Goal: Information Seeking & Learning: Learn about a topic

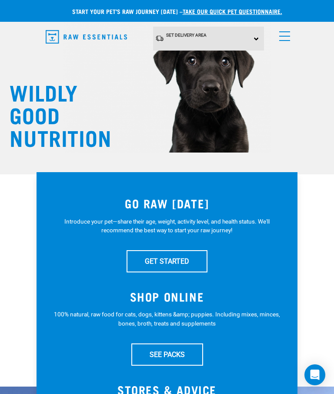
click at [286, 37] on link "menu" at bounding box center [283, 34] width 16 height 16
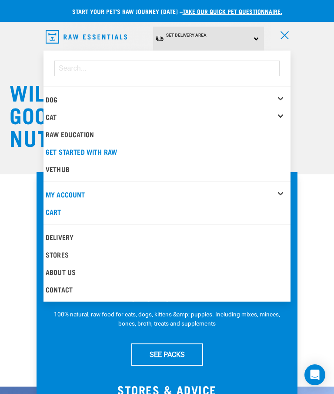
click at [282, 97] on div "Dog" at bounding box center [168, 99] width 245 height 17
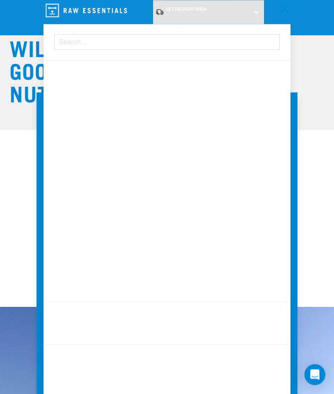
scroll to position [44, 0]
click at [322, 208] on div "GO RAW TODAY Introduce your pet—share their age, weight, activity level, and he…" at bounding box center [167, 199] width 334 height 434
click at [319, 194] on div "GO RAW TODAY Introduce your pet—share their age, weight, activity level, and he…" at bounding box center [167, 199] width 334 height 434
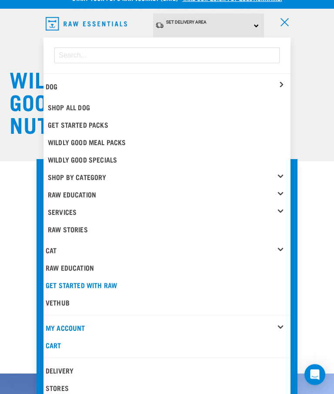
scroll to position [0, 0]
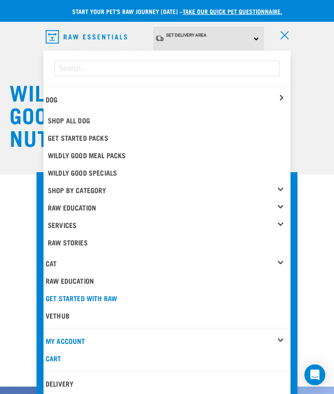
click at [90, 116] on link "Shop All Dog" at bounding box center [168, 119] width 245 height 17
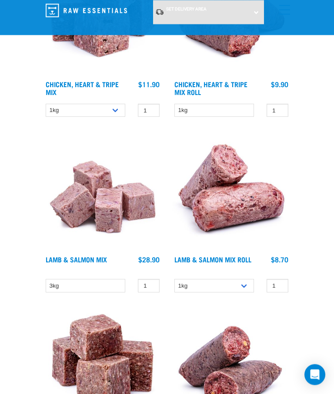
scroll to position [2207, 0]
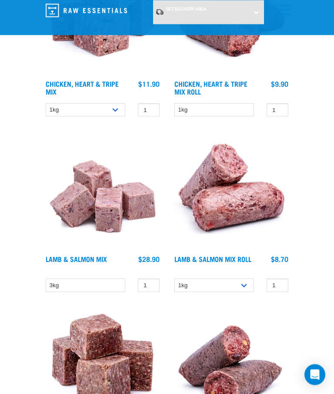
click at [112, 219] on img at bounding box center [103, 191] width 118 height 118
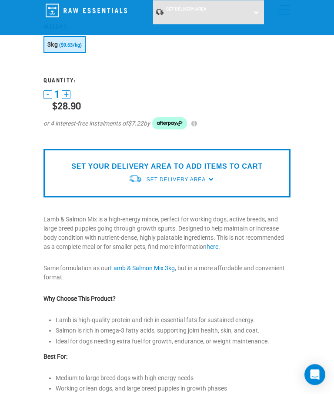
scroll to position [111, 0]
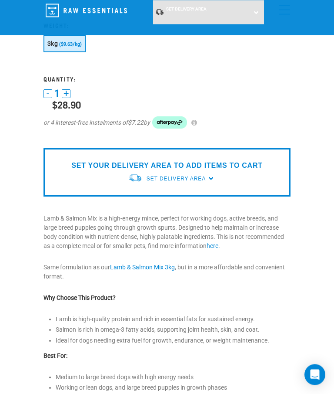
click at [219, 245] on link "here" at bounding box center [213, 246] width 12 height 7
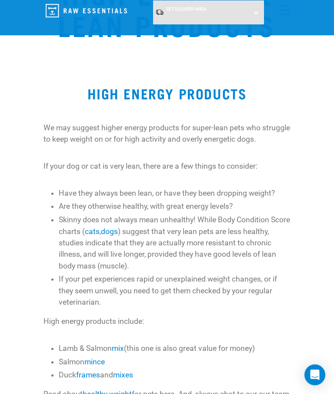
scroll to position [67, 0]
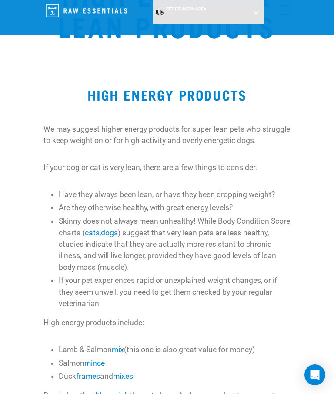
click at [287, 240] on li "Skinny does not always mean unhealthy! While Body Condition Score charts ( cats…" at bounding box center [175, 243] width 232 height 57
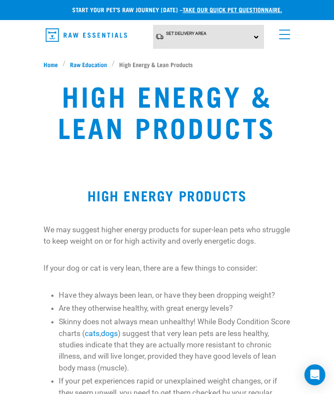
scroll to position [0, 0]
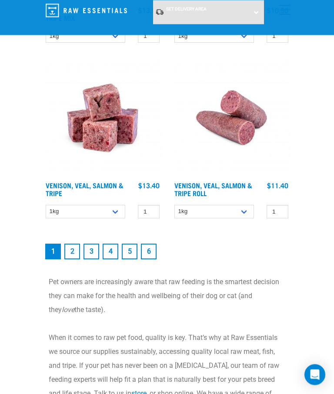
scroll to position [2807, 0]
click at [76, 259] on link "2" at bounding box center [72, 251] width 16 height 16
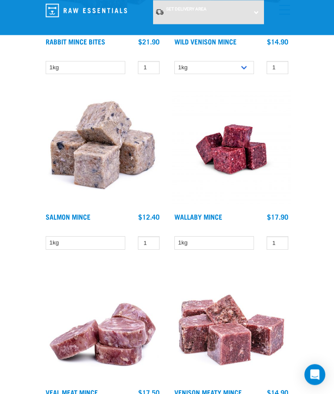
scroll to position [1286, 0]
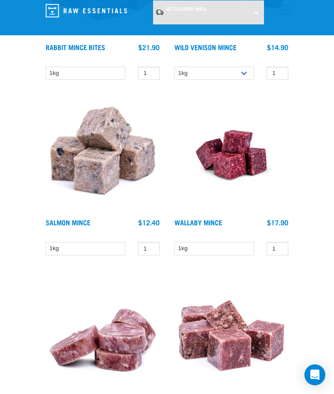
click at [88, 196] on img at bounding box center [103, 154] width 118 height 118
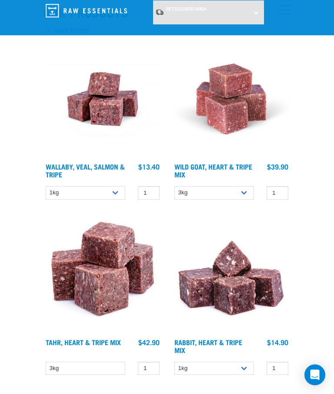
scroll to position [126, 0]
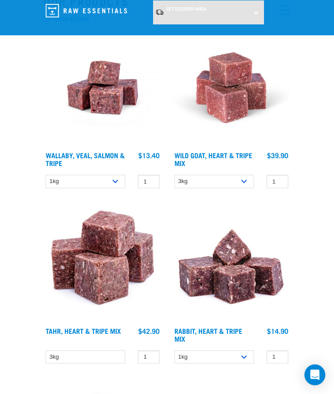
click at [225, 155] on link "Wild Goat, Heart & Tripe Mix" at bounding box center [214, 159] width 78 height 12
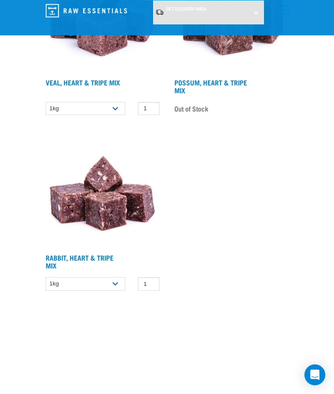
scroll to position [744, 0]
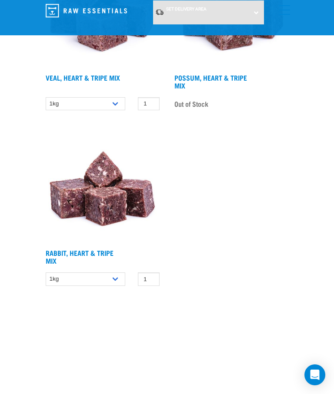
click at [110, 196] on img at bounding box center [103, 185] width 118 height 118
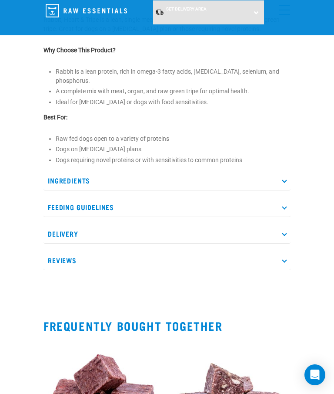
scroll to position [314, 0]
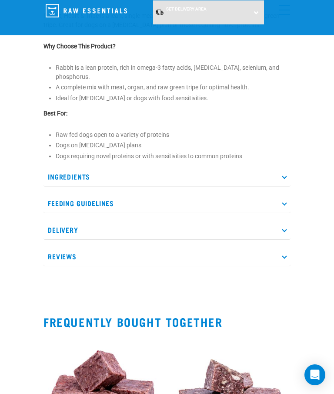
click at [287, 169] on p "Ingredients" at bounding box center [167, 177] width 247 height 20
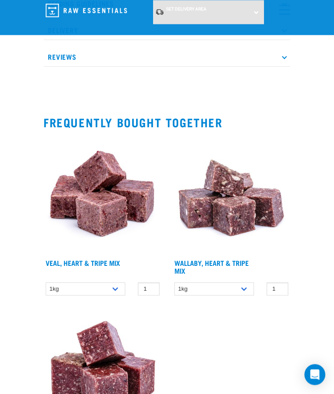
scroll to position [597, 0]
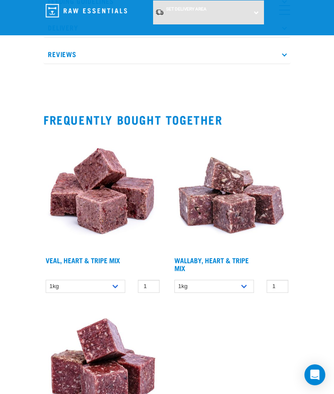
click at [240, 203] on img at bounding box center [231, 192] width 118 height 118
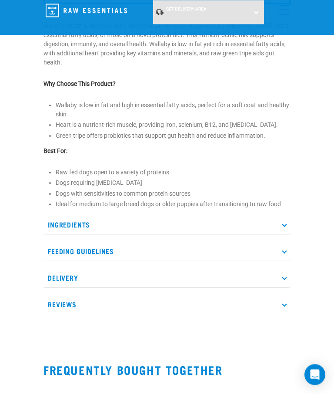
click at [285, 228] on p "Ingredients" at bounding box center [167, 225] width 247 height 20
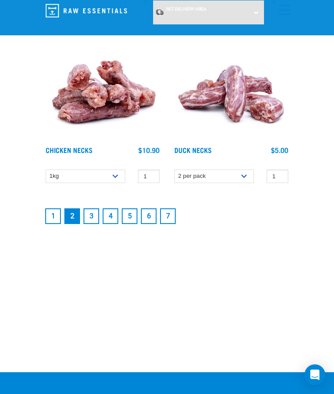
scroll to position [2760, 0]
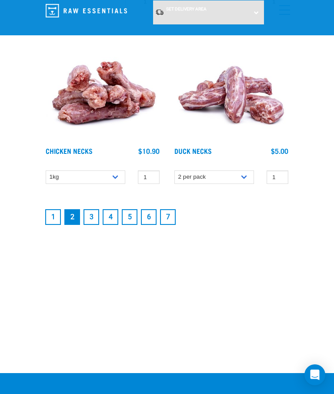
click at [53, 219] on link "1" at bounding box center [53, 217] width 16 height 16
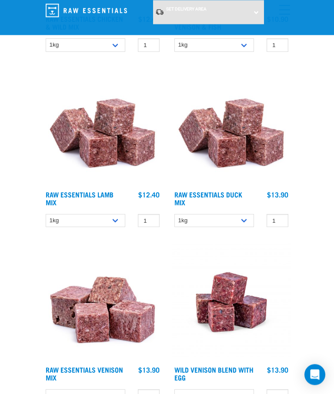
scroll to position [1223, 0]
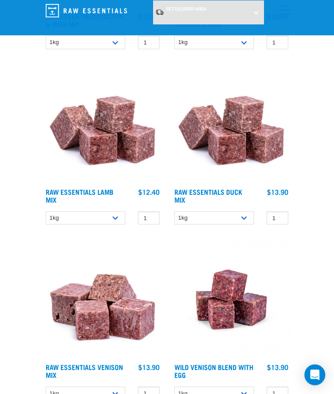
click at [94, 197] on link "Raw Essentials Lamb Mix" at bounding box center [80, 195] width 68 height 12
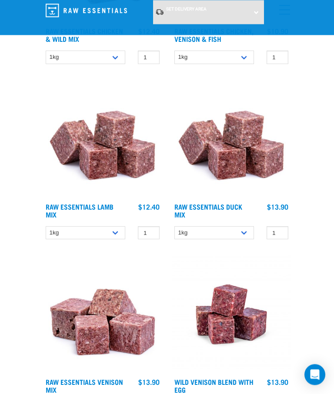
scroll to position [1211, 0]
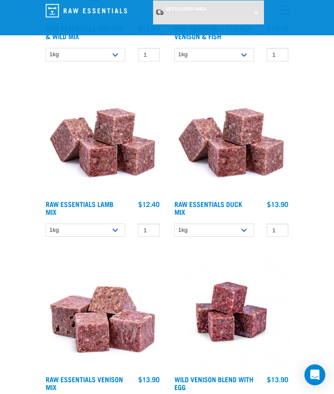
click at [240, 208] on link "Raw Essentials Duck Mix" at bounding box center [209, 208] width 68 height 12
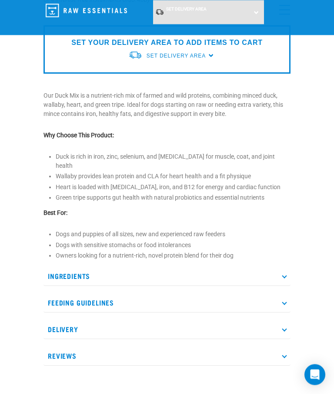
scroll to position [237, 0]
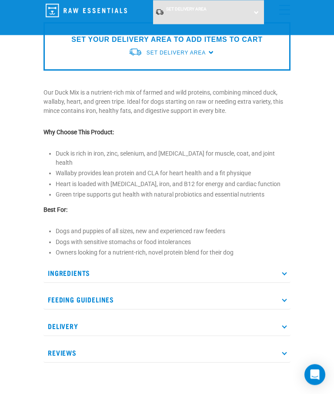
click at [286, 271] on icon at bounding box center [284, 273] width 5 height 5
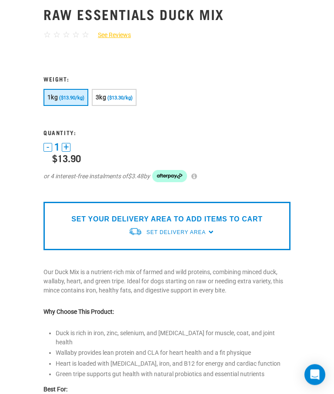
scroll to position [0, 0]
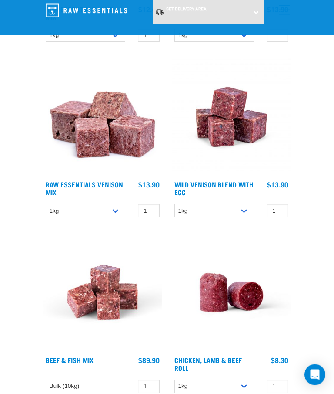
scroll to position [1408, 0]
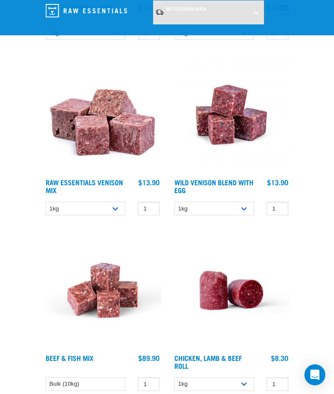
click at [235, 187] on link "Wild Venison Blend with Egg" at bounding box center [214, 186] width 79 height 12
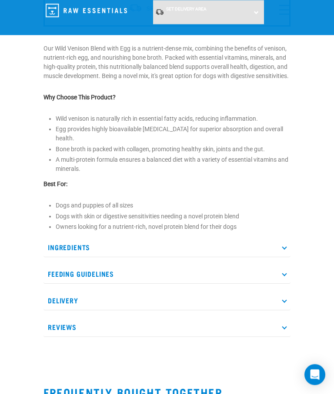
scroll to position [284, 0]
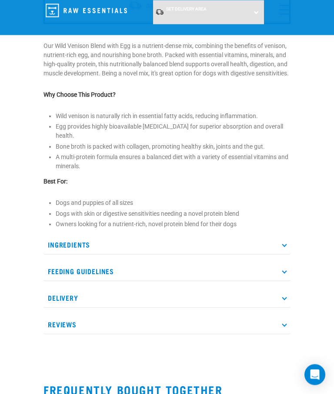
click at [288, 255] on p "Ingredients" at bounding box center [167, 245] width 247 height 20
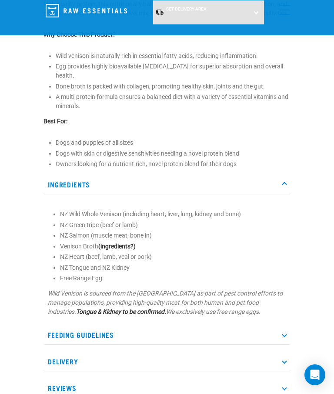
scroll to position [341, 0]
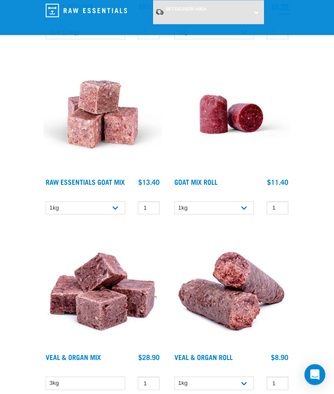
scroll to position [1759, 0]
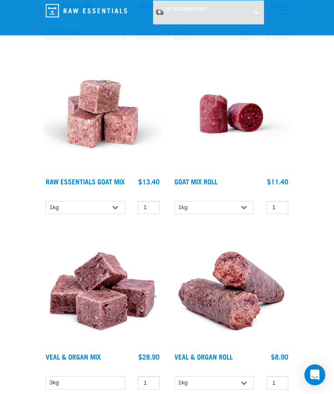
click at [85, 183] on link "Raw Essentials Goat Mix" at bounding box center [85, 181] width 79 height 4
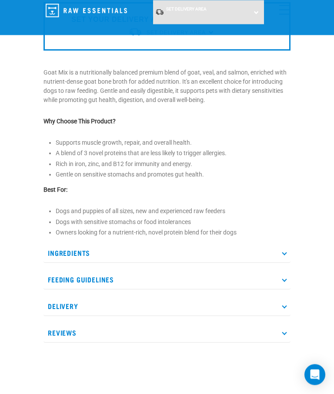
scroll to position [357, 0]
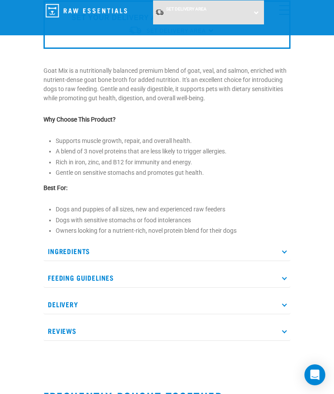
click at [285, 250] on icon at bounding box center [284, 251] width 5 height 5
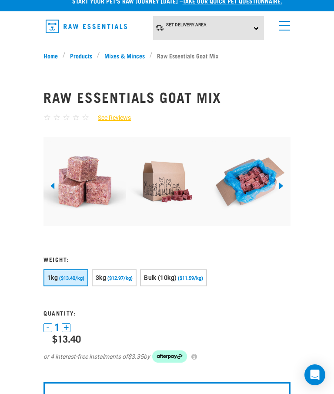
scroll to position [0, 0]
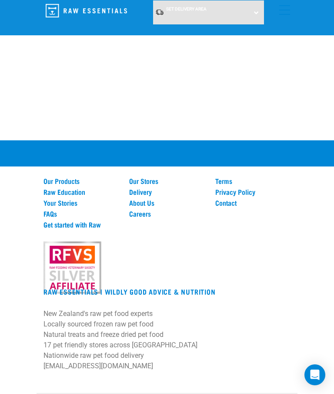
scroll to position [3431, 0]
